Goal: Find specific page/section: Find specific page/section

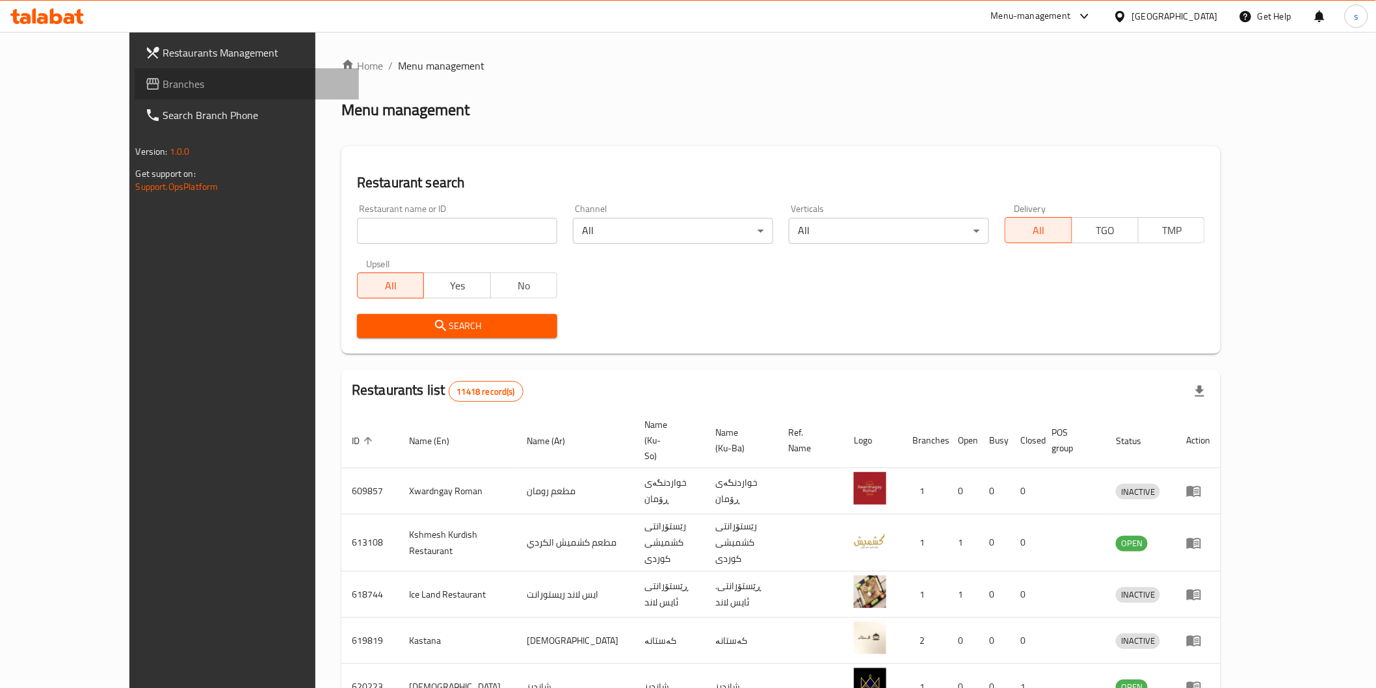
click at [163, 87] on span "Branches" at bounding box center [255, 84] width 185 height 16
click at [151, 88] on span "Branches" at bounding box center [250, 84] width 198 height 16
